Goal: Task Accomplishment & Management: Use online tool/utility

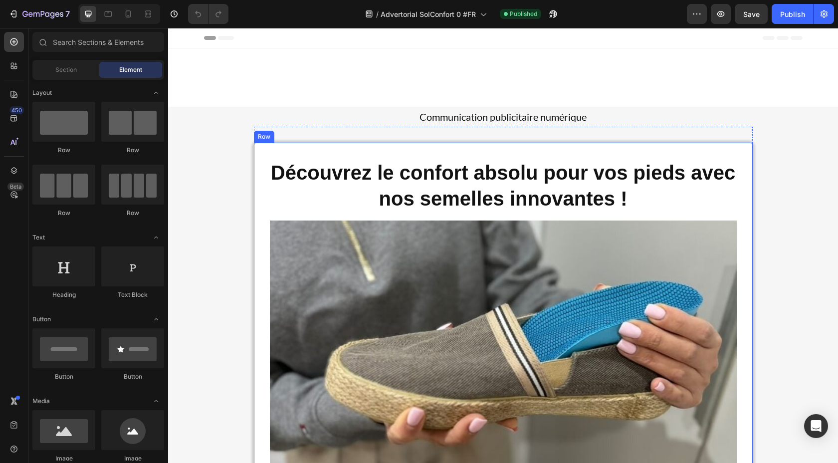
scroll to position [610, 0]
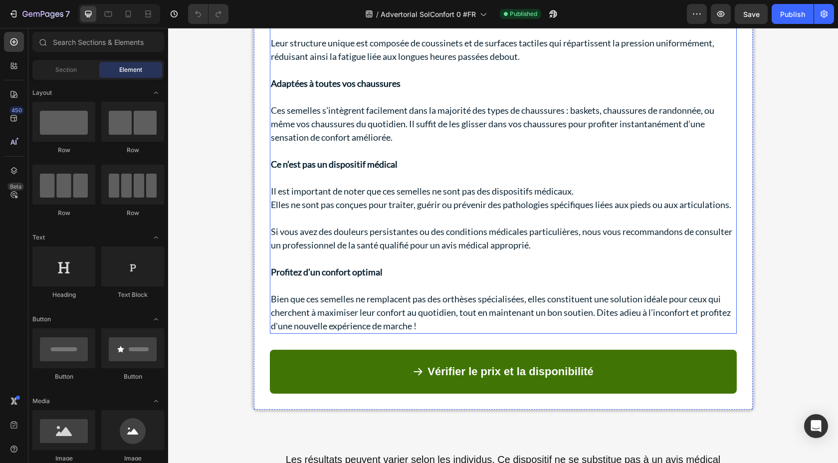
click at [366, 252] on p "Si vous avez des douleurs persistantes ou des conditions médicales particulière…" at bounding box center [503, 238] width 465 height 27
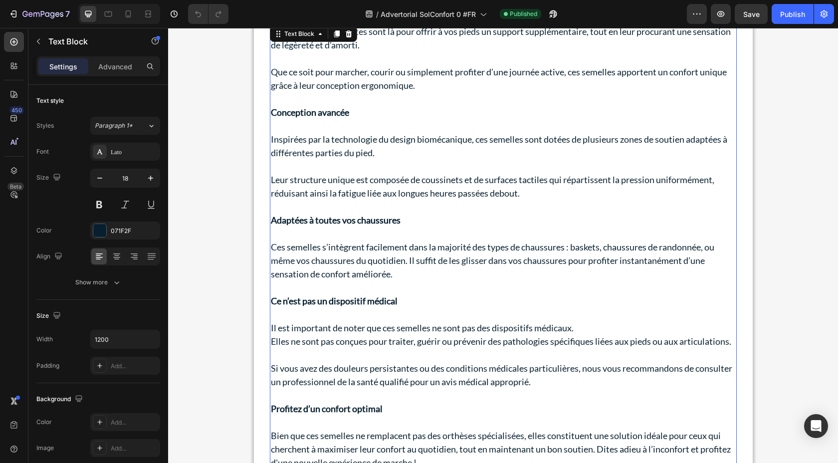
scroll to position [291, 0]
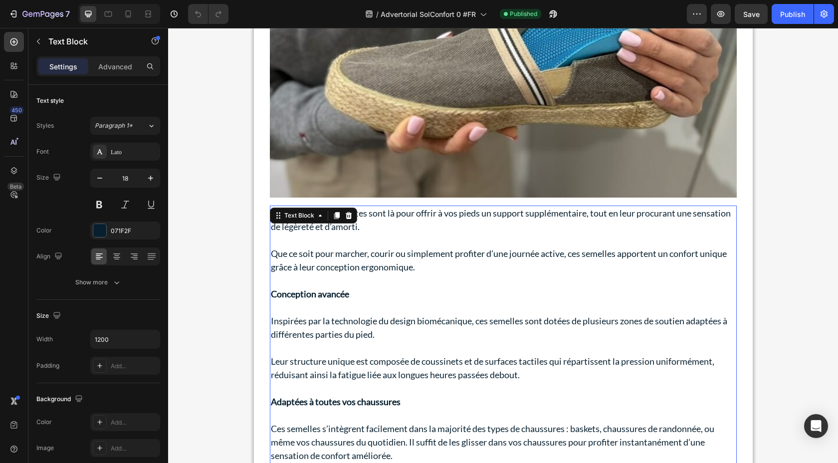
click at [355, 375] on p "Leur structure unique est composée de coussinets et de surfaces tactiles qui ré…" at bounding box center [503, 368] width 465 height 27
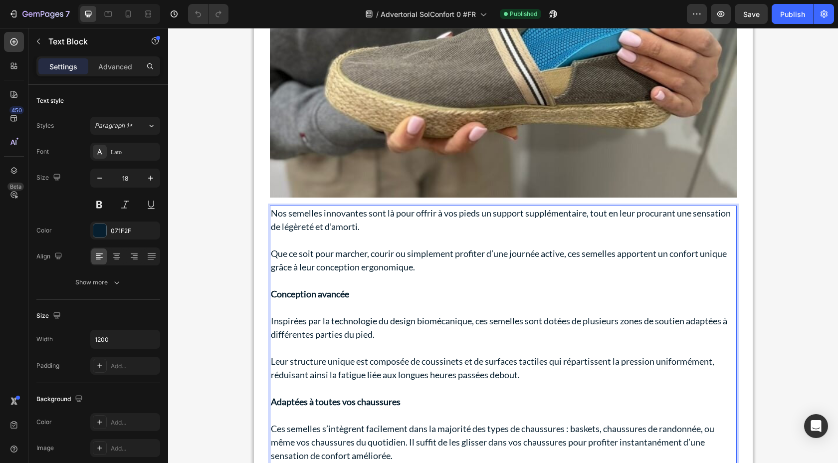
click at [482, 377] on p "Leur structure unique est composée de coussinets et de surfaces tactiles qui ré…" at bounding box center [503, 368] width 465 height 27
click at [296, 375] on p "Leur structure unique est composée de coussinets et de surfaces tactiles qui ré…" at bounding box center [503, 368] width 465 height 27
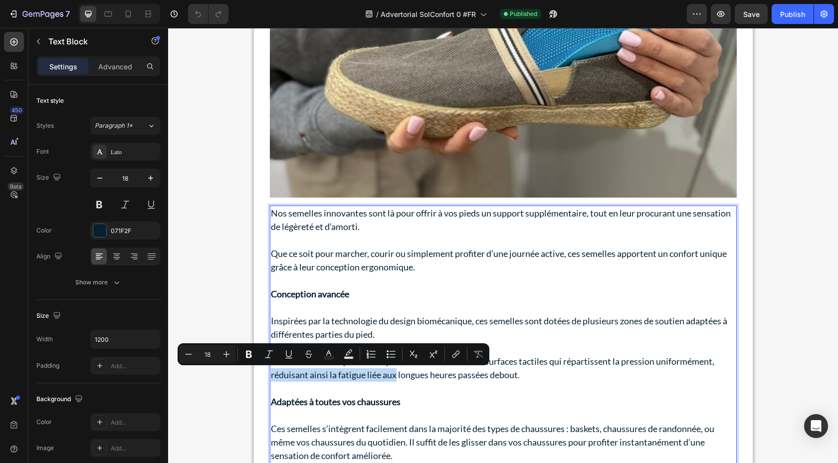
drag, startPoint x: 296, startPoint y: 375, endPoint x: 389, endPoint y: 375, distance: 92.8
click at [389, 375] on p "Leur structure unique est composée de coussinets et de surfaces tactiles qui ré…" at bounding box center [503, 368] width 465 height 27
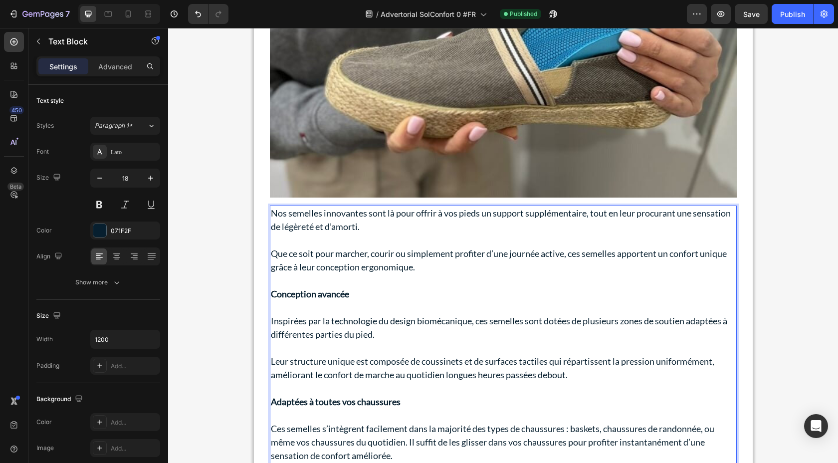
click at [453, 375] on p "Leur structure unique est composée de coussinets et de surfaces tactiles qui ré…" at bounding box center [503, 368] width 465 height 27
drag, startPoint x: 453, startPoint y: 375, endPoint x: 550, endPoint y: 375, distance: 97.8
click at [550, 375] on p "Leur structure unique est composée de coussinets et de surfaces tactiles qui ré…" at bounding box center [503, 368] width 465 height 27
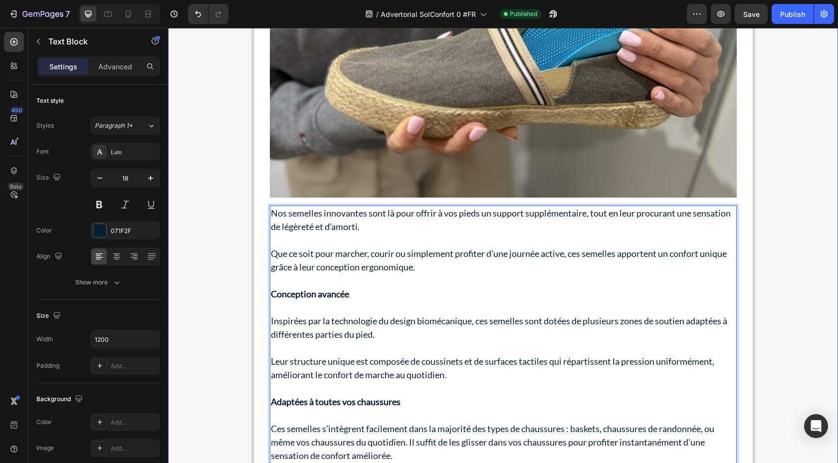
click at [803, 280] on div "Communication publicitaire numérique Text Block Découvrez le confort absolu pou…" at bounding box center [503, 454] width 670 height 1278
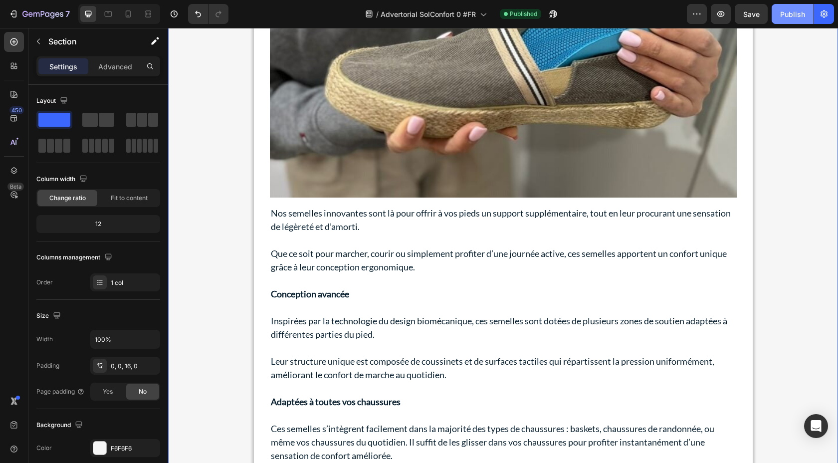
click at [790, 21] on button "Publish" at bounding box center [793, 14] width 42 height 20
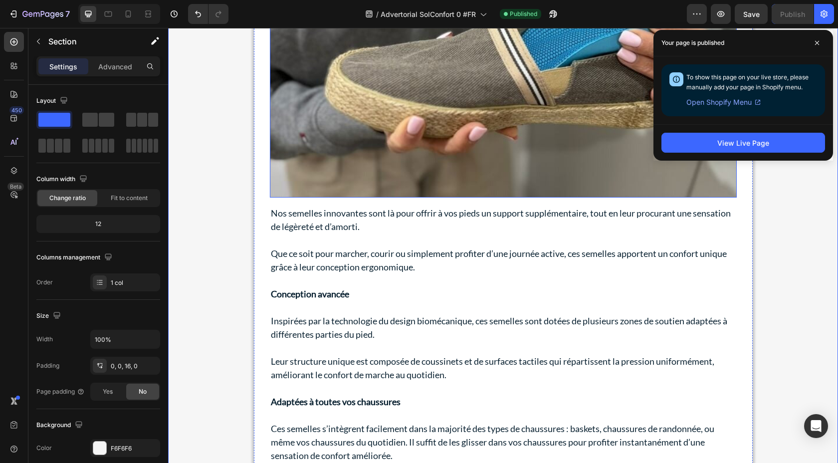
scroll to position [0, 0]
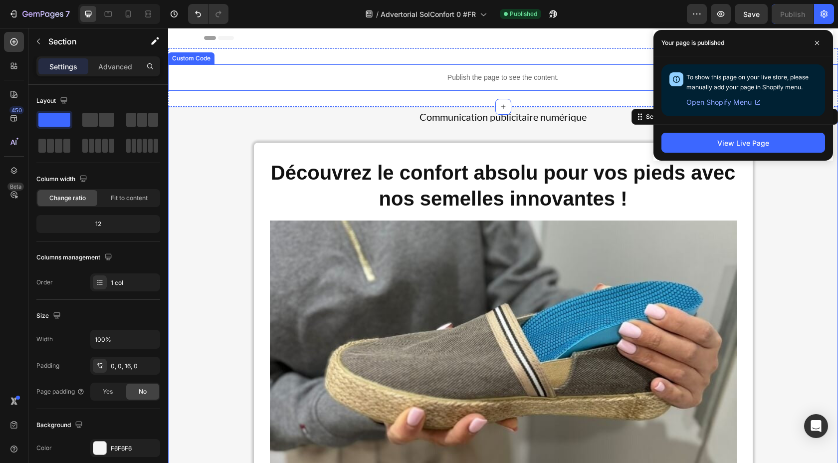
click at [426, 78] on p "Publish the page to see the content." at bounding box center [503, 77] width 670 height 10
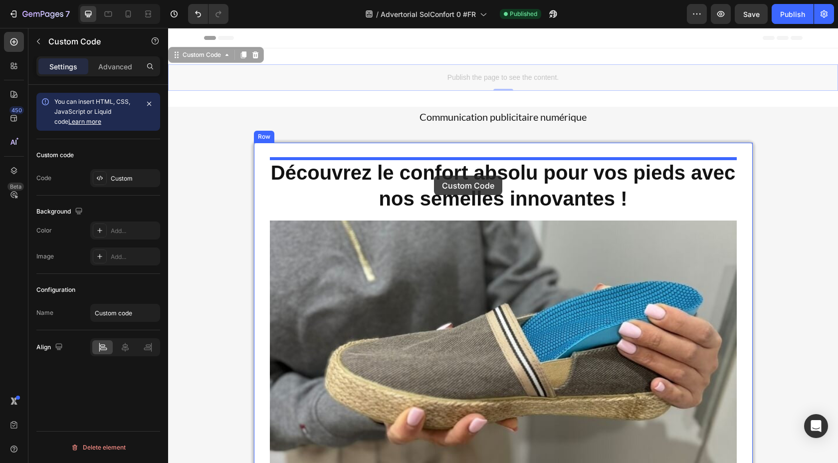
drag, startPoint x: 177, startPoint y: 59, endPoint x: 434, endPoint y: 176, distance: 282.2
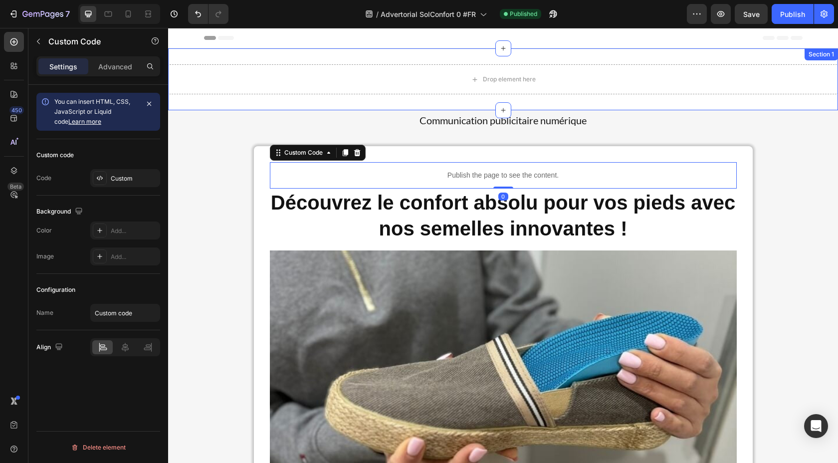
click at [654, 62] on div "Drop element here Section 1" at bounding box center [503, 79] width 670 height 62
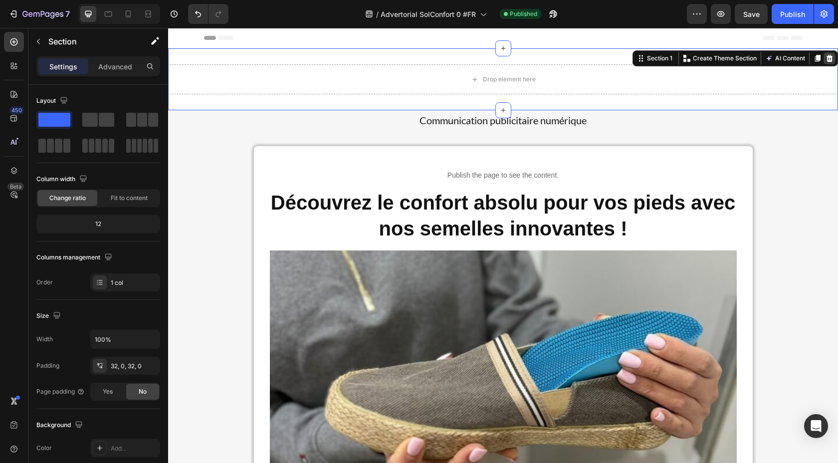
click at [826, 54] on icon at bounding box center [830, 58] width 8 height 8
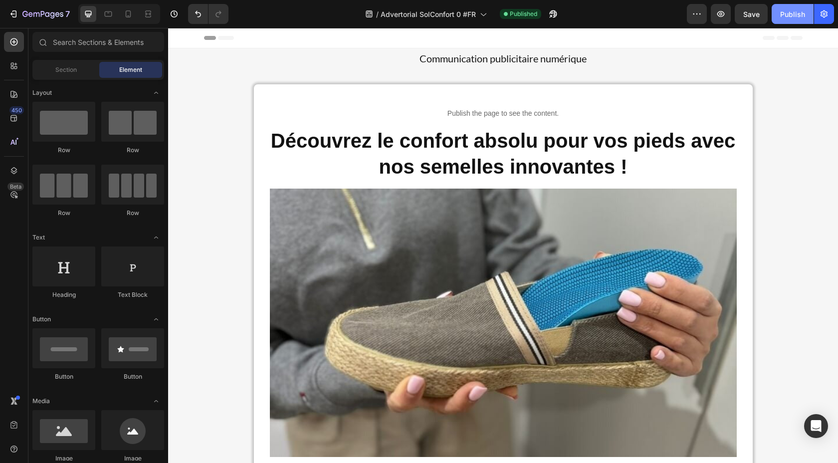
click at [789, 15] on div "Publish" at bounding box center [792, 14] width 25 height 10
